Goal: Task Accomplishment & Management: Use online tool/utility

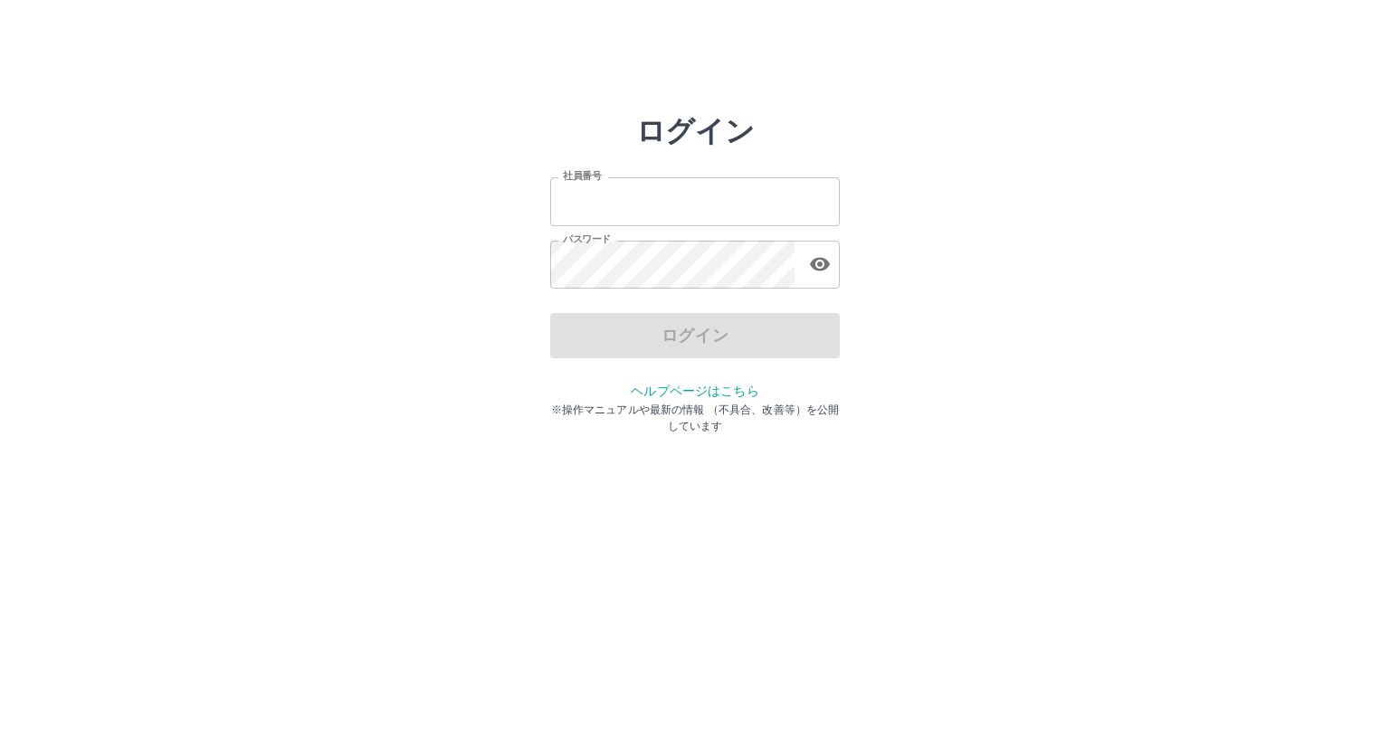
type input "*******"
click at [695, 341] on div "ログイン" at bounding box center [695, 335] width 290 height 45
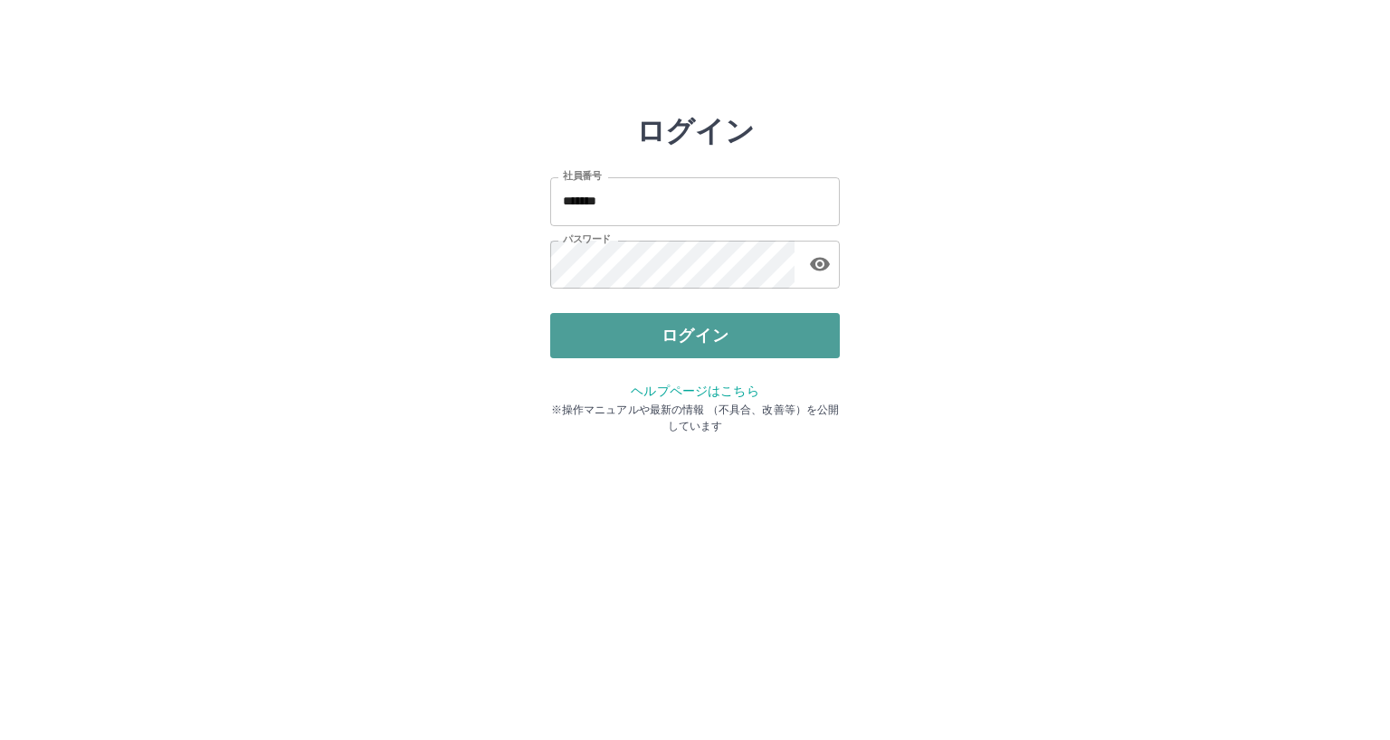
click at [716, 334] on button "ログイン" at bounding box center [695, 335] width 290 height 45
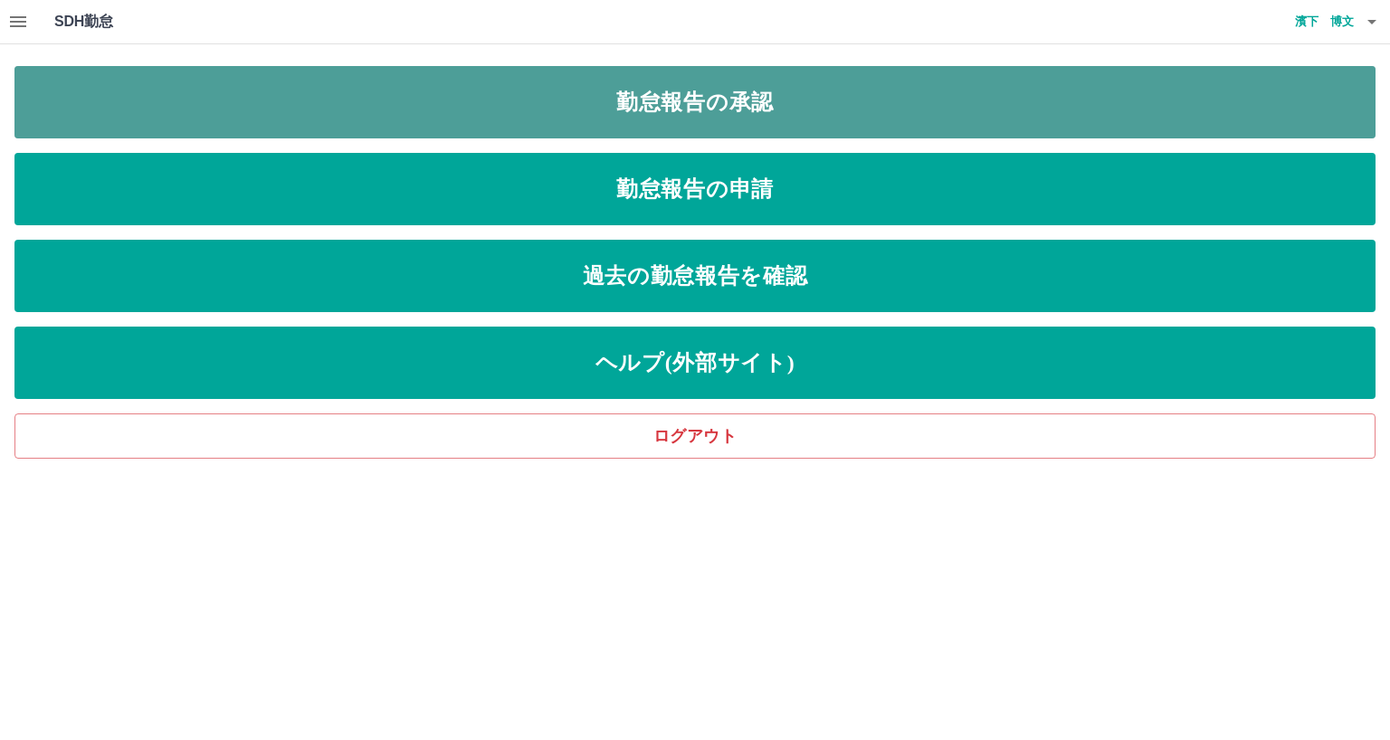
click at [623, 95] on link "勤怠報告の承認" at bounding box center [694, 102] width 1361 height 72
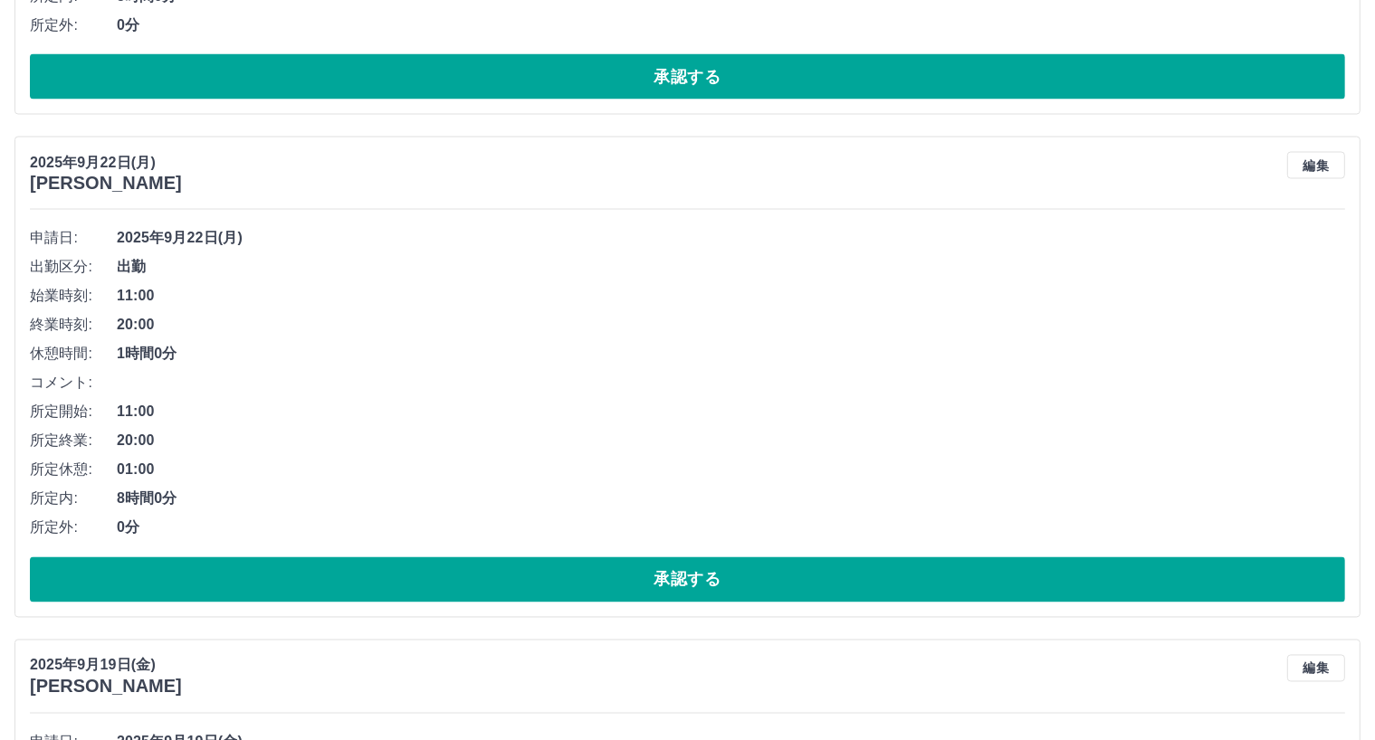
scroll to position [3280, 0]
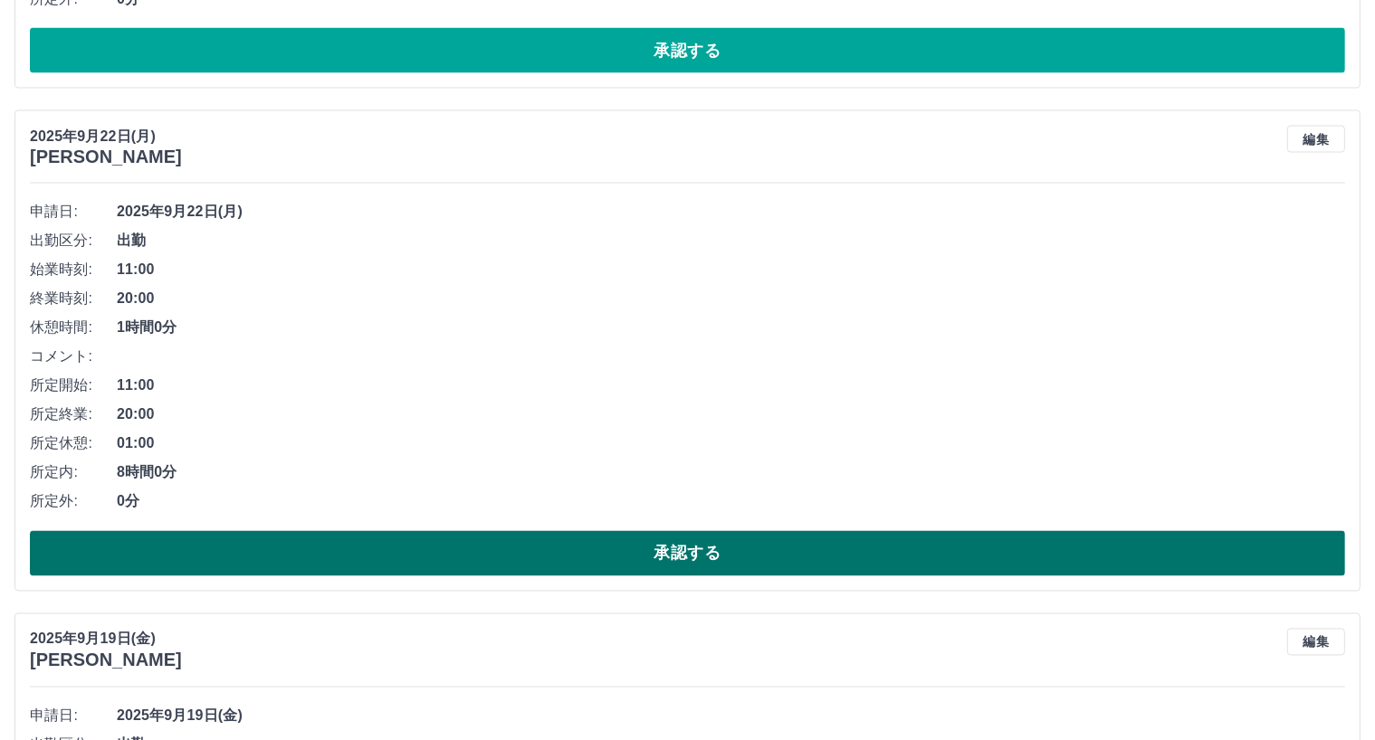
click at [411, 558] on button "承認する" at bounding box center [687, 553] width 1315 height 45
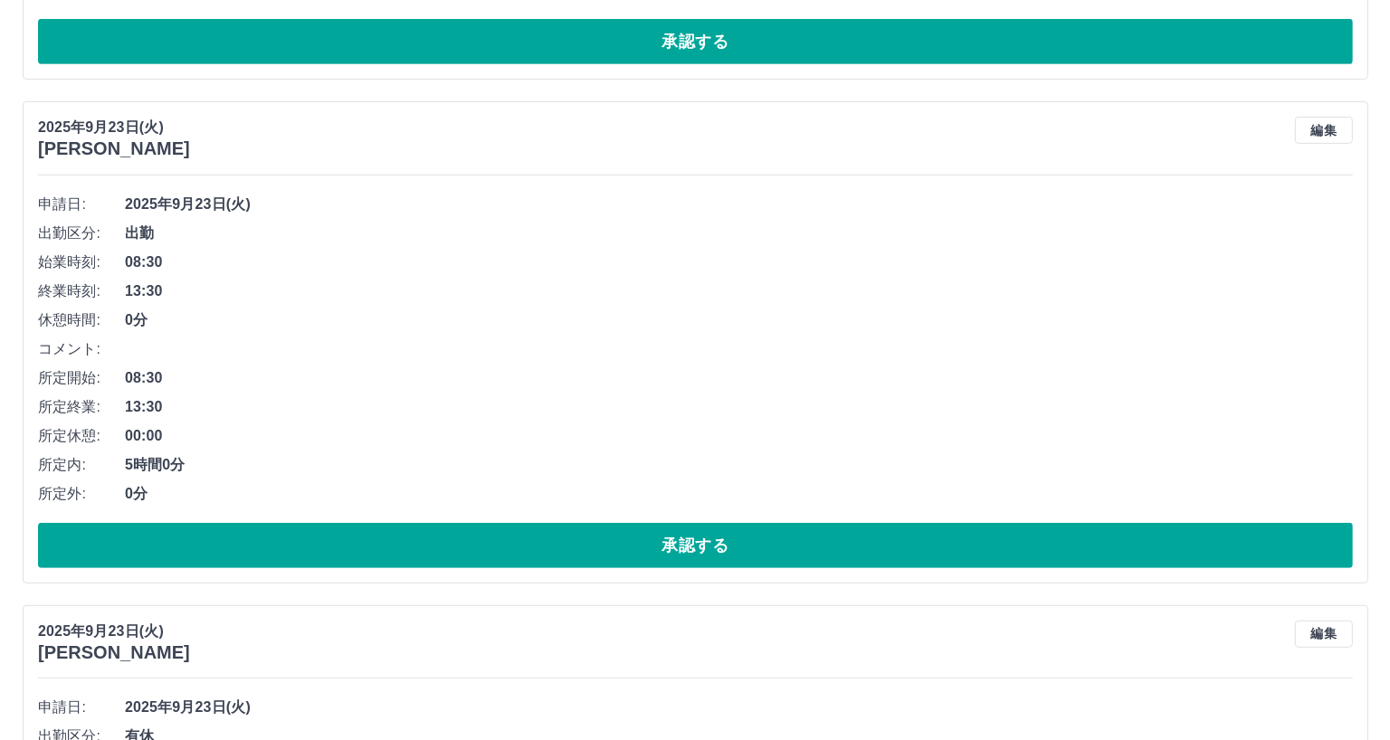
scroll to position [0, 0]
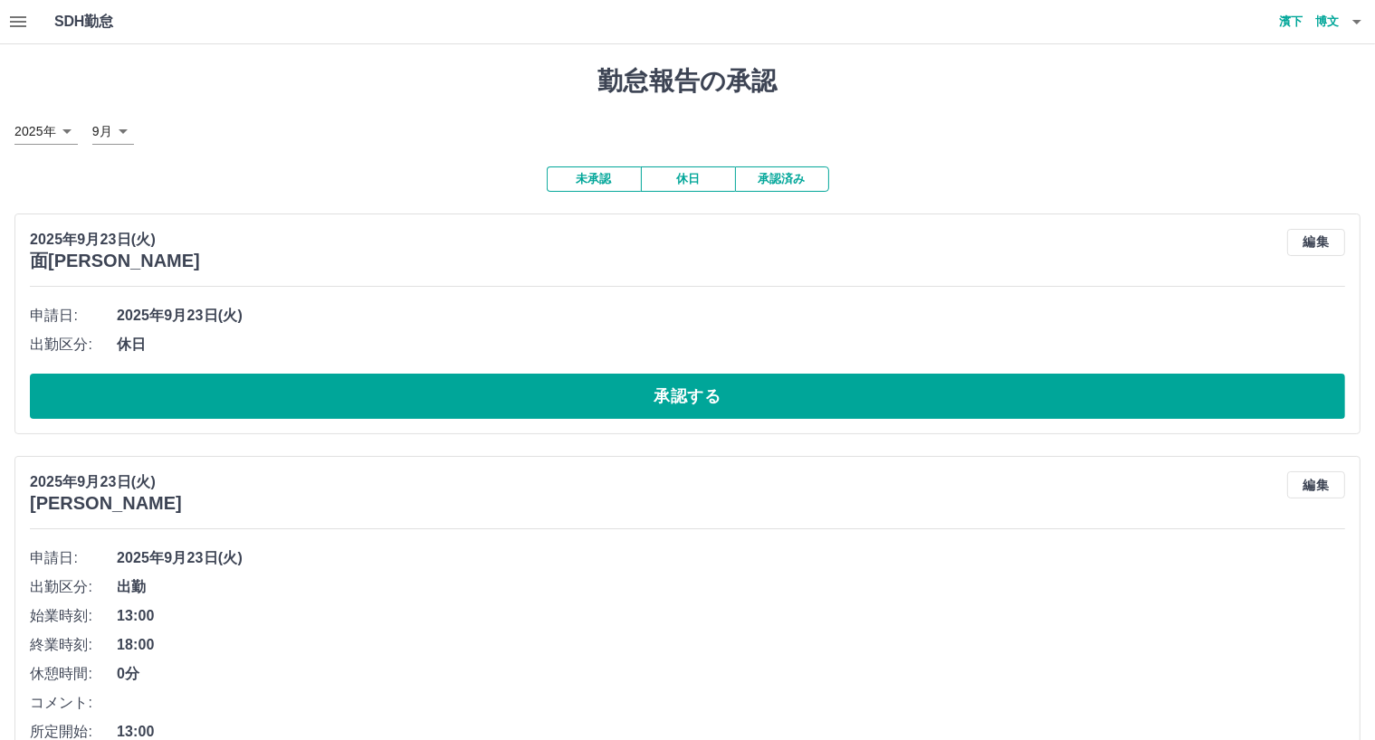
click at [1359, 21] on icon "button" at bounding box center [1356, 22] width 9 height 5
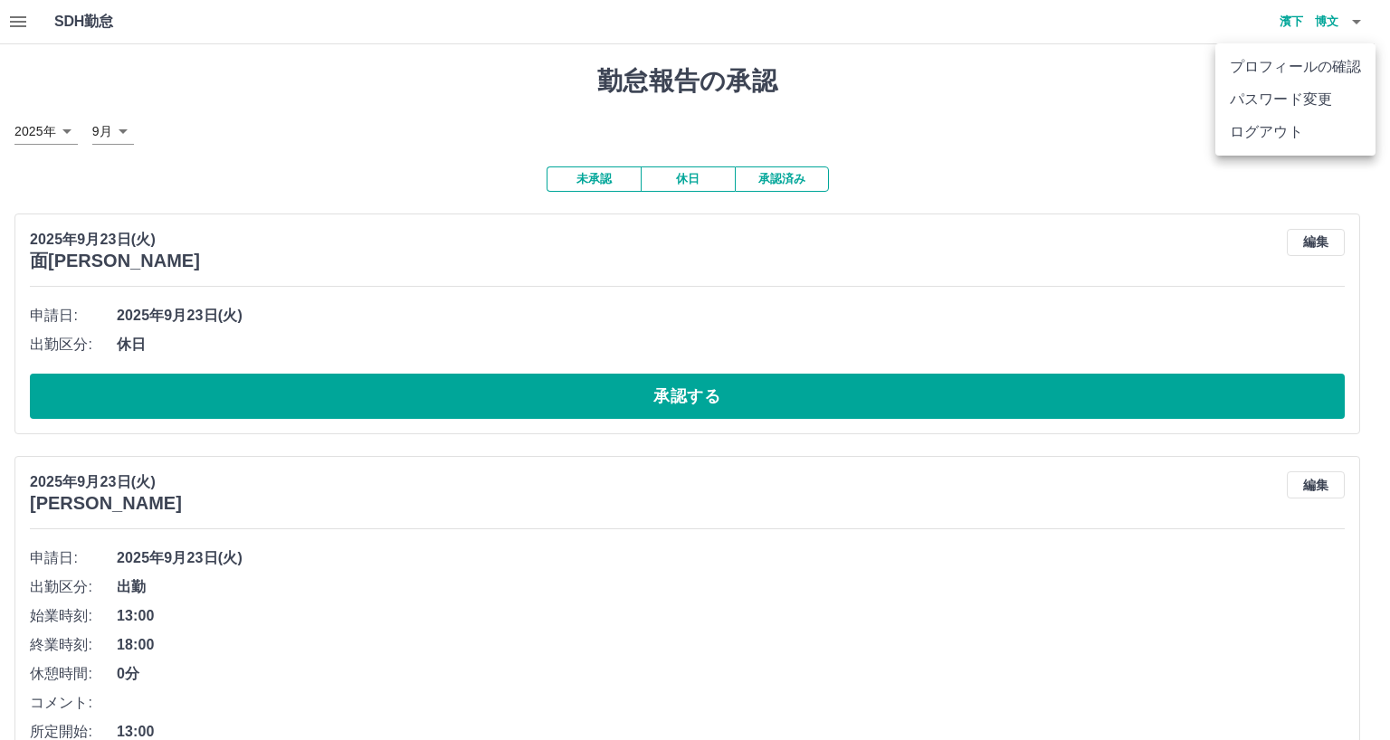
click at [1261, 128] on li "ログアウト" at bounding box center [1295, 132] width 160 height 33
